Goal: Task Accomplishment & Management: Manage account settings

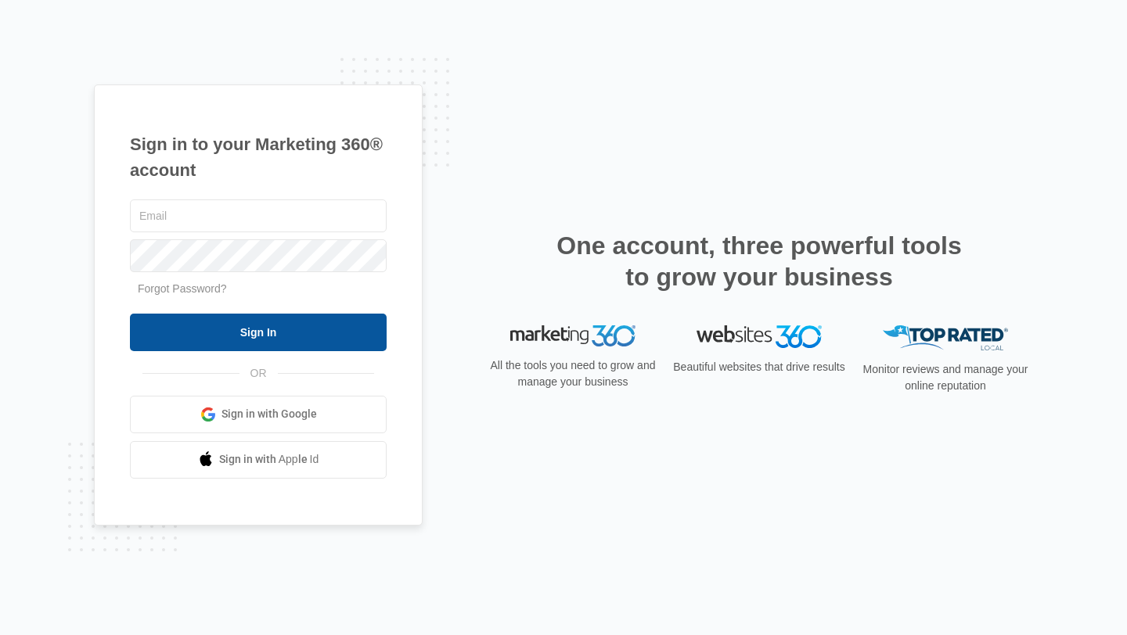
type input "[EMAIL_ADDRESS][US_STATE][DOMAIN_NAME]"
click at [343, 318] on input "Sign In" at bounding box center [258, 333] width 257 height 38
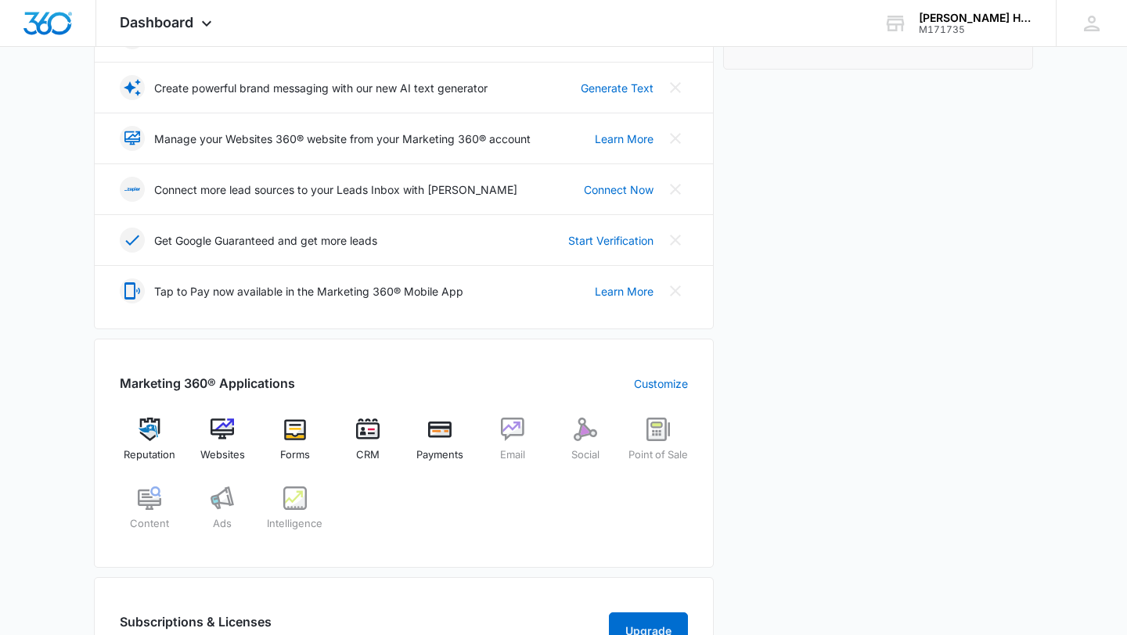
scroll to position [581, 0]
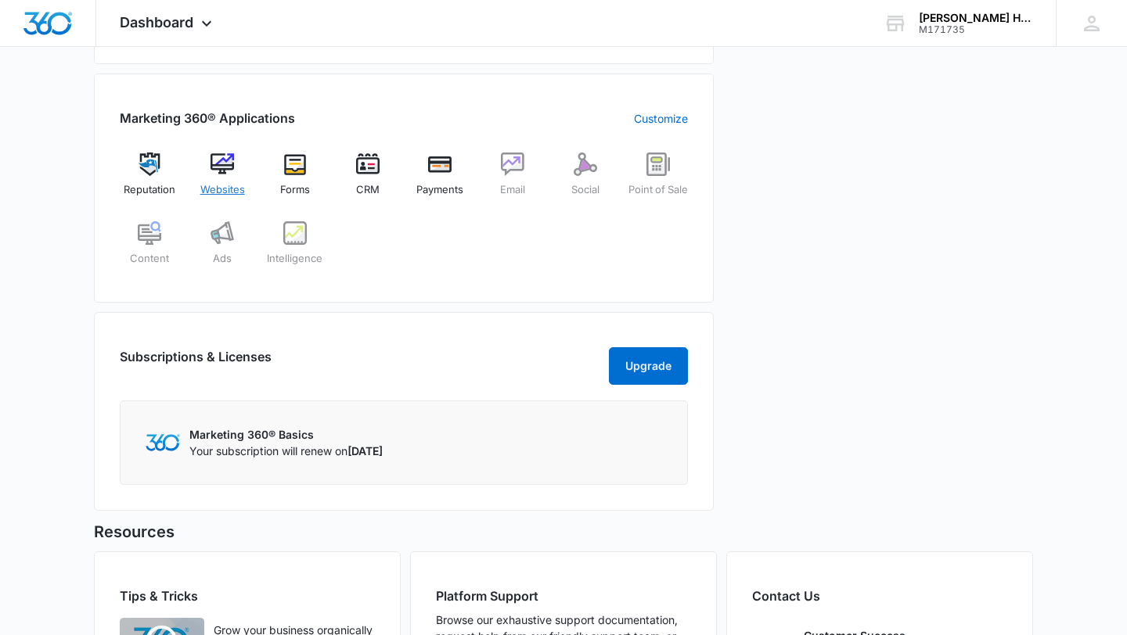
click at [232, 163] on img at bounding box center [221, 164] width 23 height 23
